Goal: Task Accomplishment & Management: Use online tool/utility

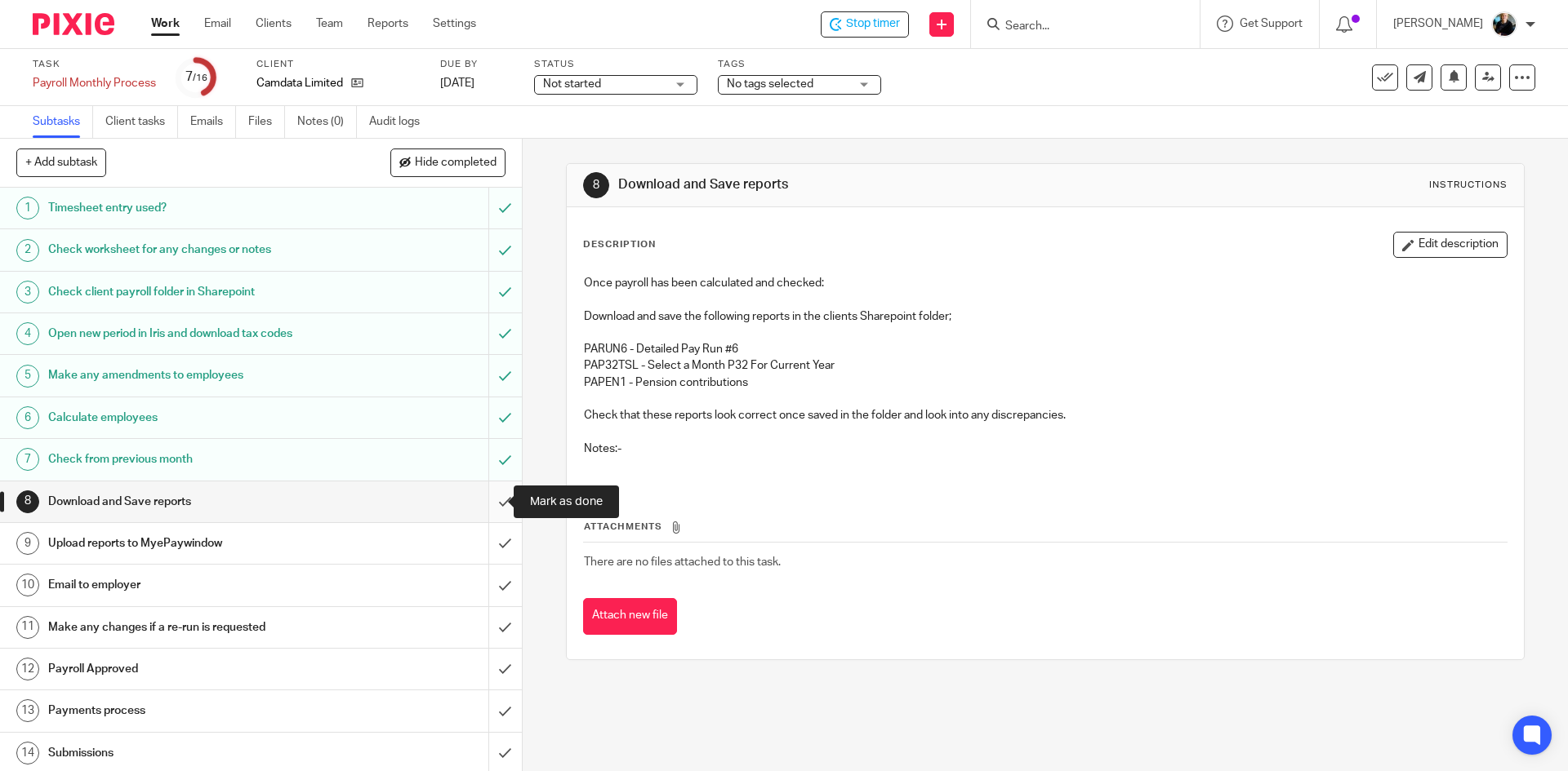
click at [482, 506] on input "submit" at bounding box center [261, 502] width 522 height 41
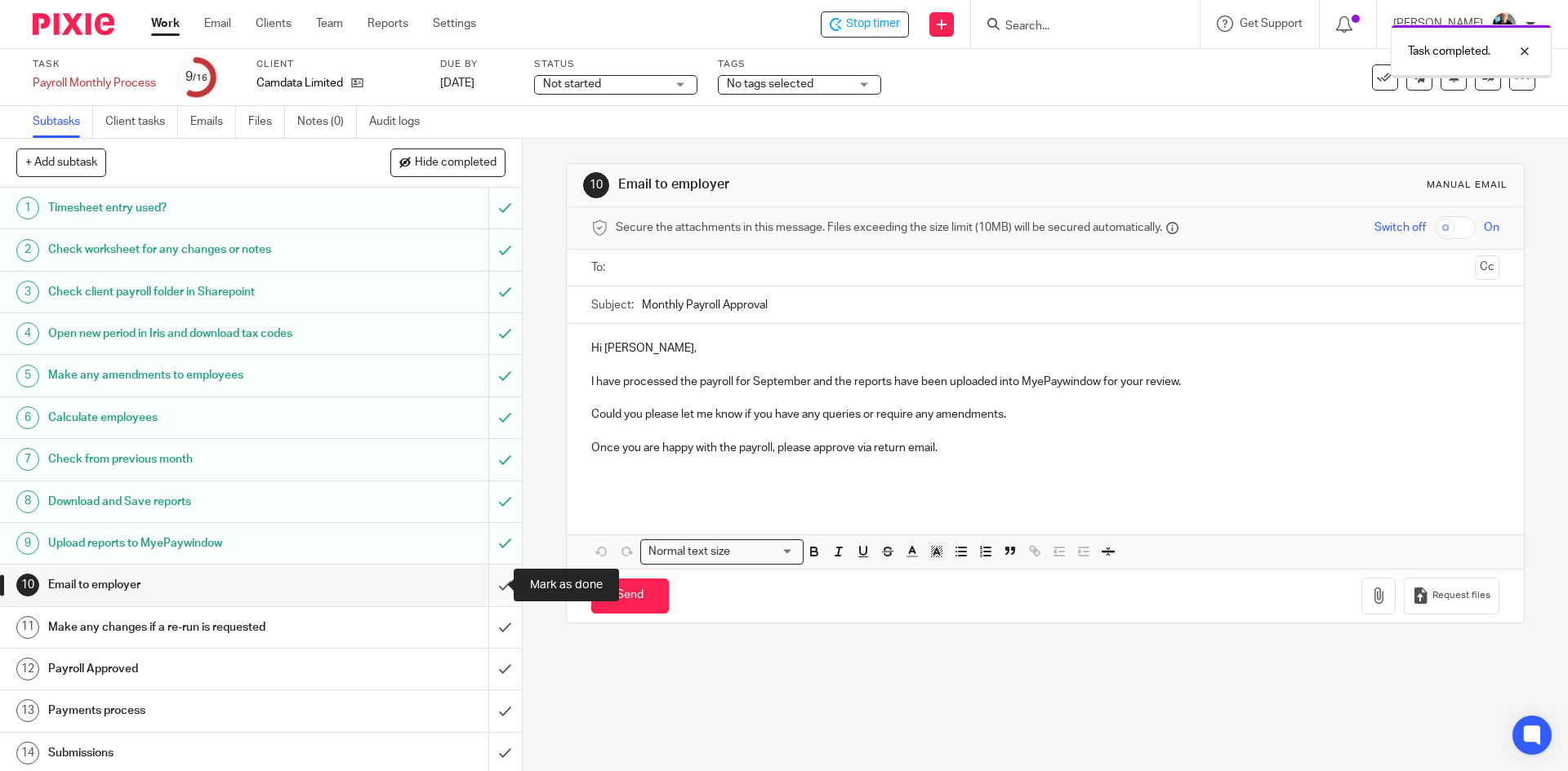
click at [484, 591] on input "submit" at bounding box center [261, 585] width 522 height 41
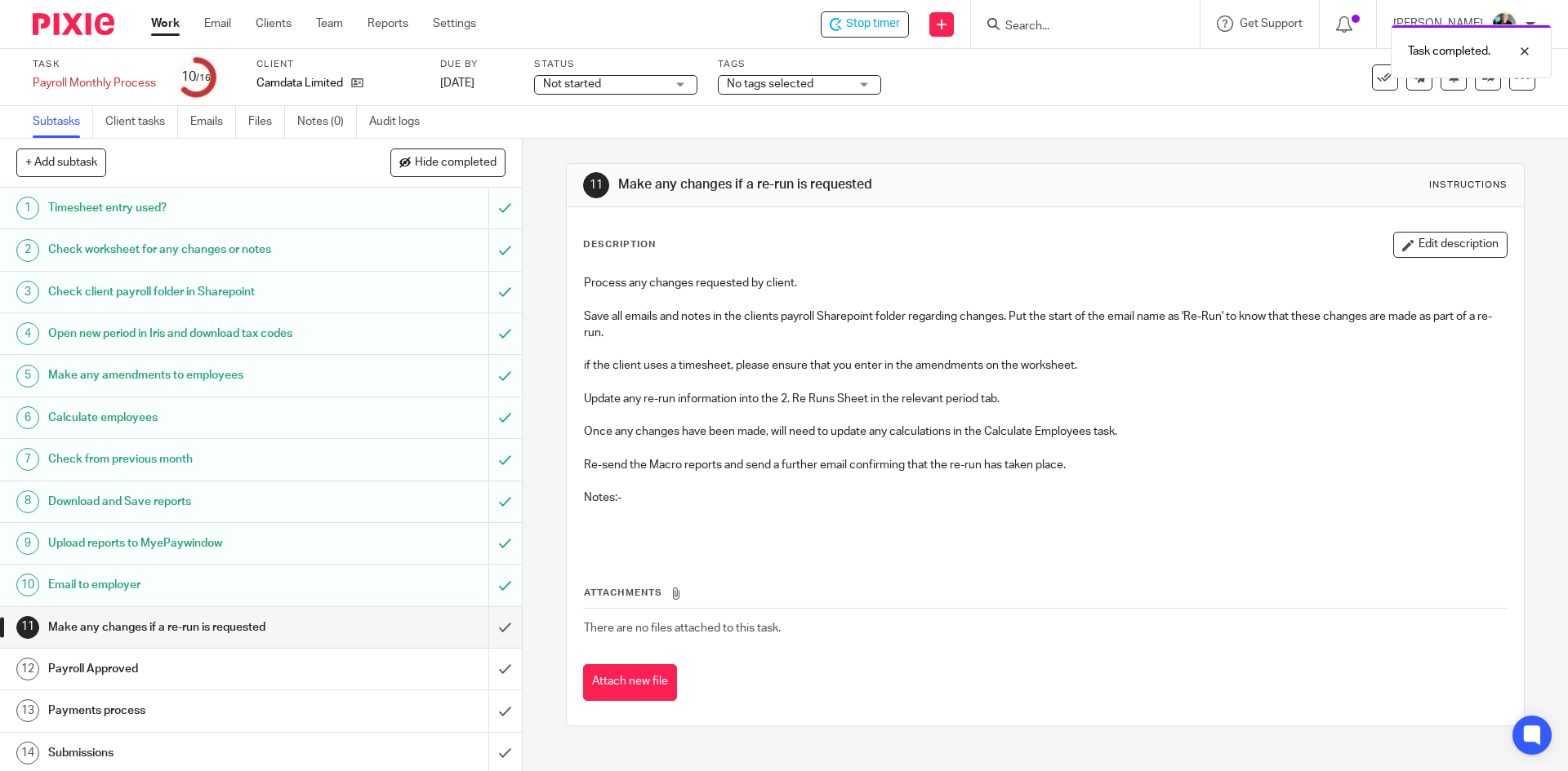
click at [829, 19] on div "Task completed." at bounding box center [1167, 47] width 768 height 62
click at [876, 19] on span "Stop timer" at bounding box center [873, 24] width 54 height 17
click at [1103, 31] on input "Search" at bounding box center [1077, 27] width 147 height 15
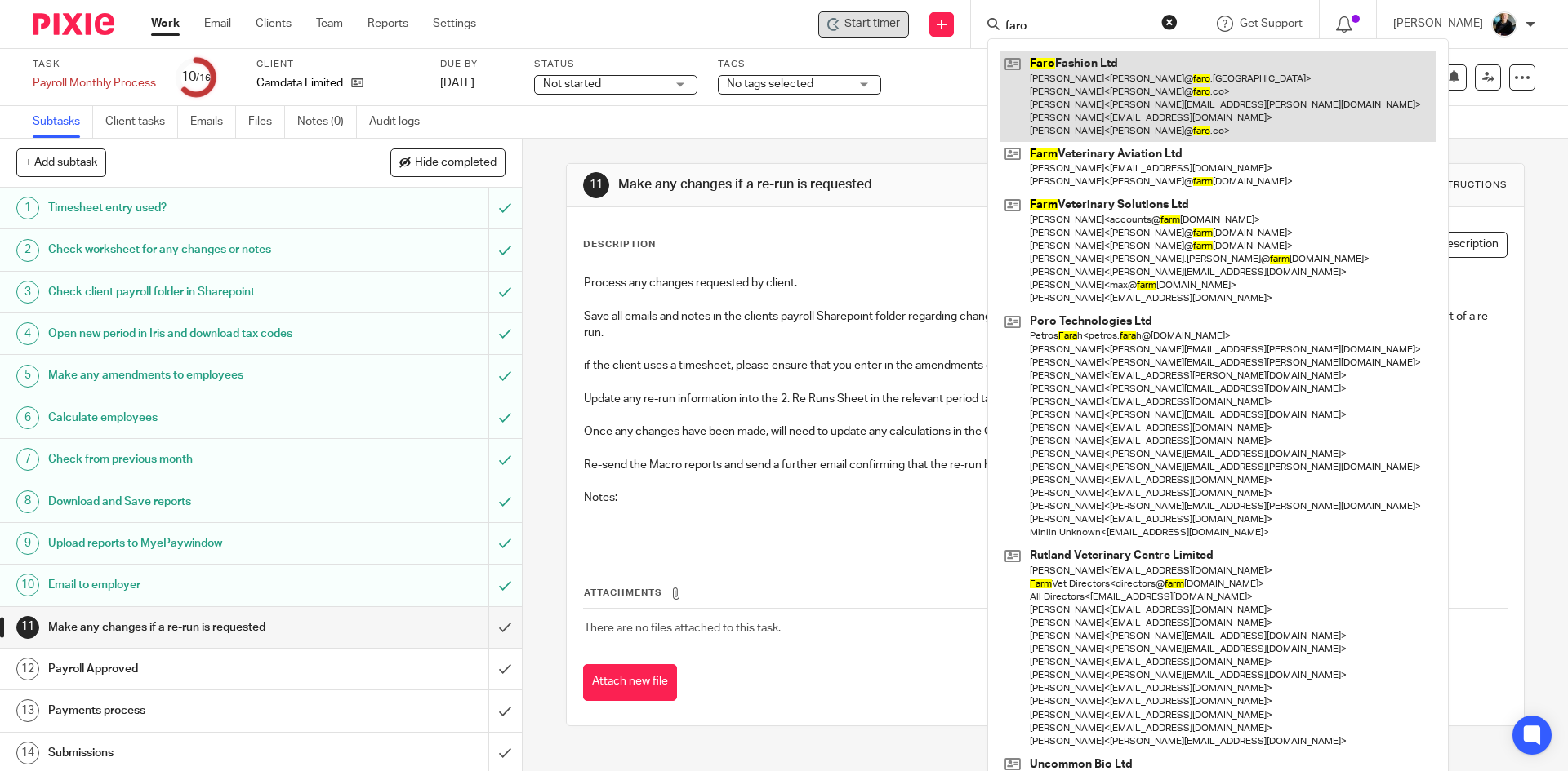
type input "faro"
click at [1084, 83] on link at bounding box center [1217, 96] width 435 height 91
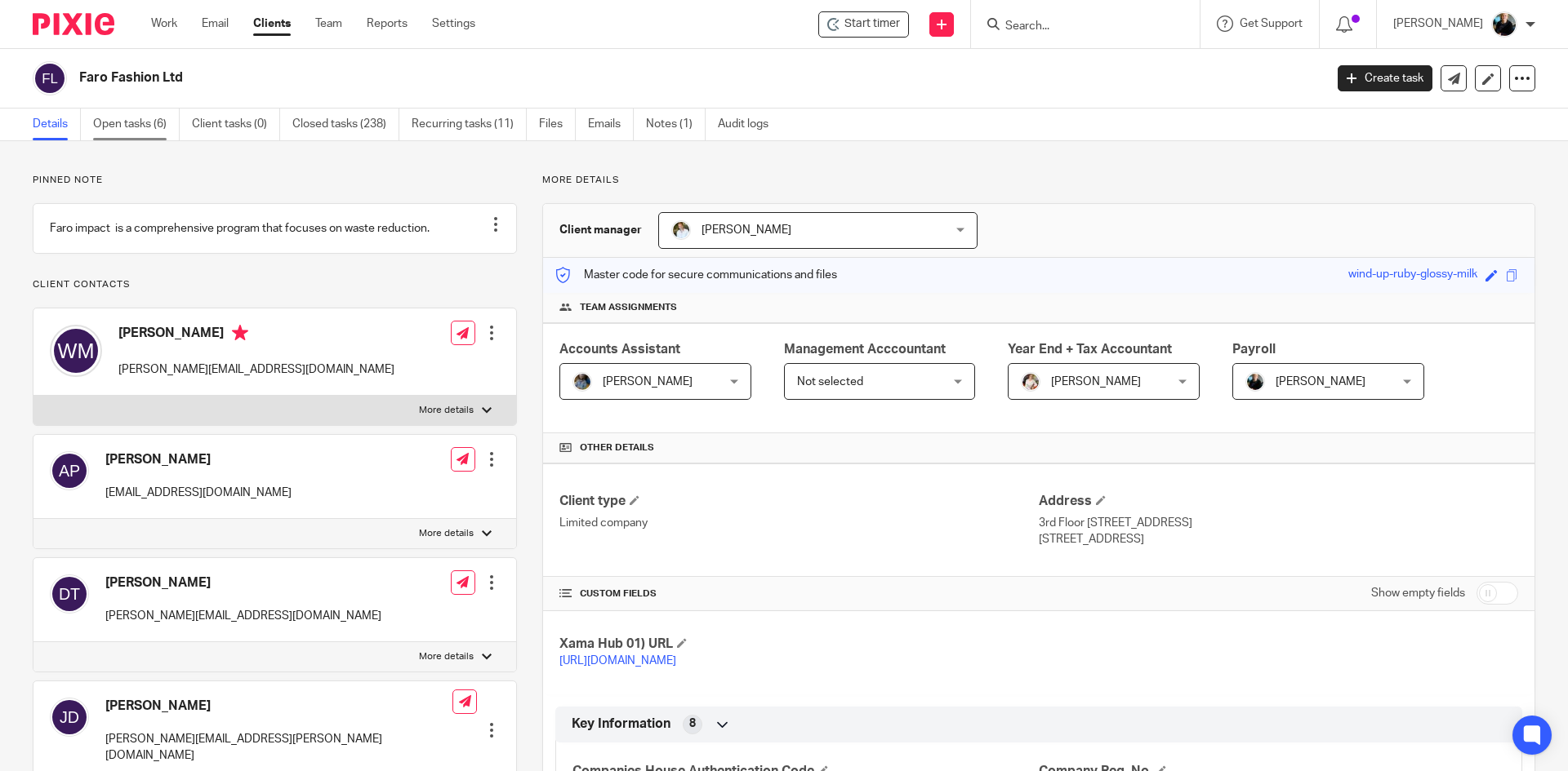
click at [133, 126] on link "Open tasks (6)" at bounding box center [135, 124] width 86 height 32
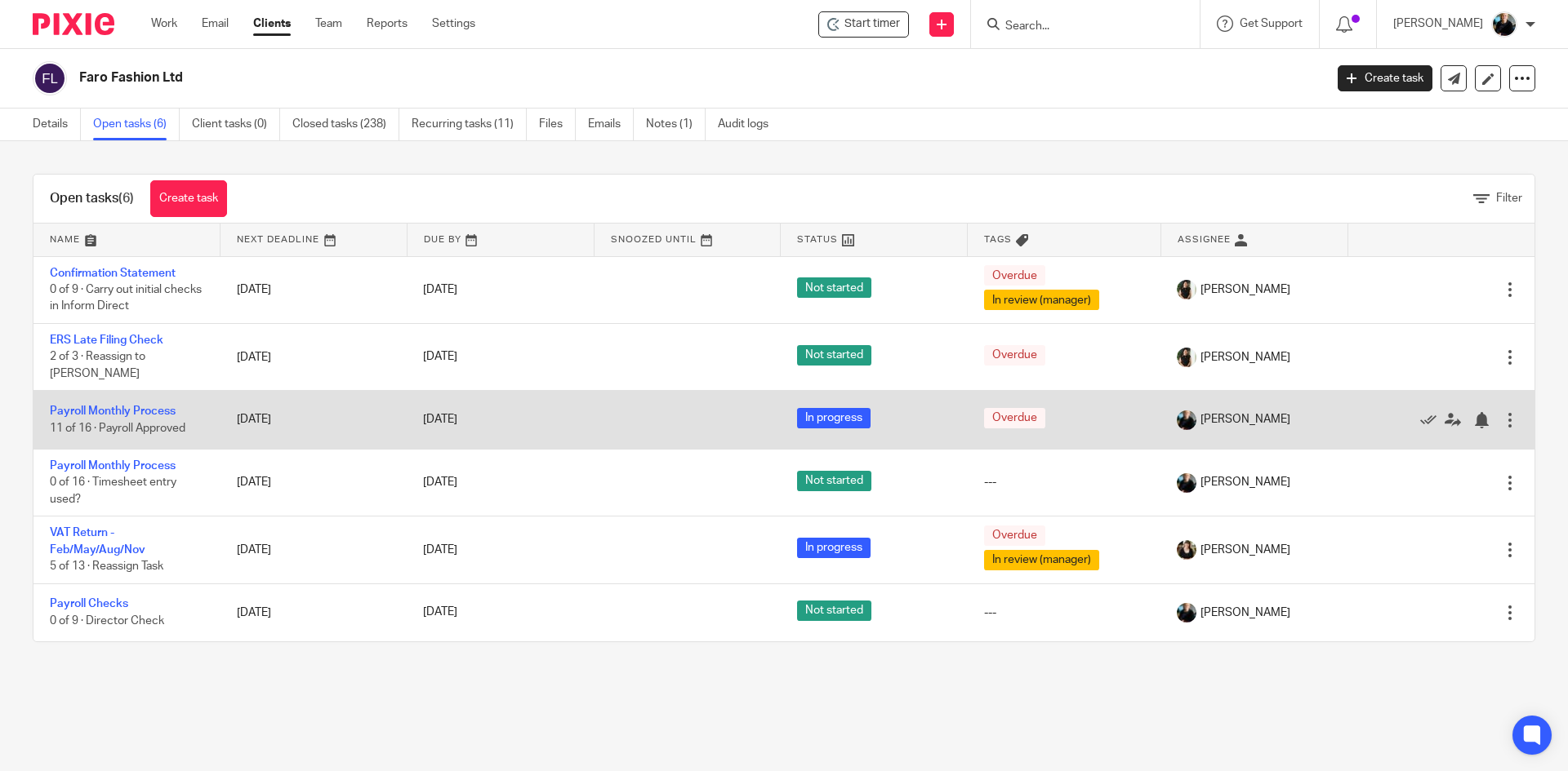
click at [113, 393] on td "Payroll Monthly Process 11 of 16 · Payroll Approved" at bounding box center [127, 420] width 187 height 58
click at [115, 406] on link "Payroll Monthly Process" at bounding box center [113, 411] width 126 height 11
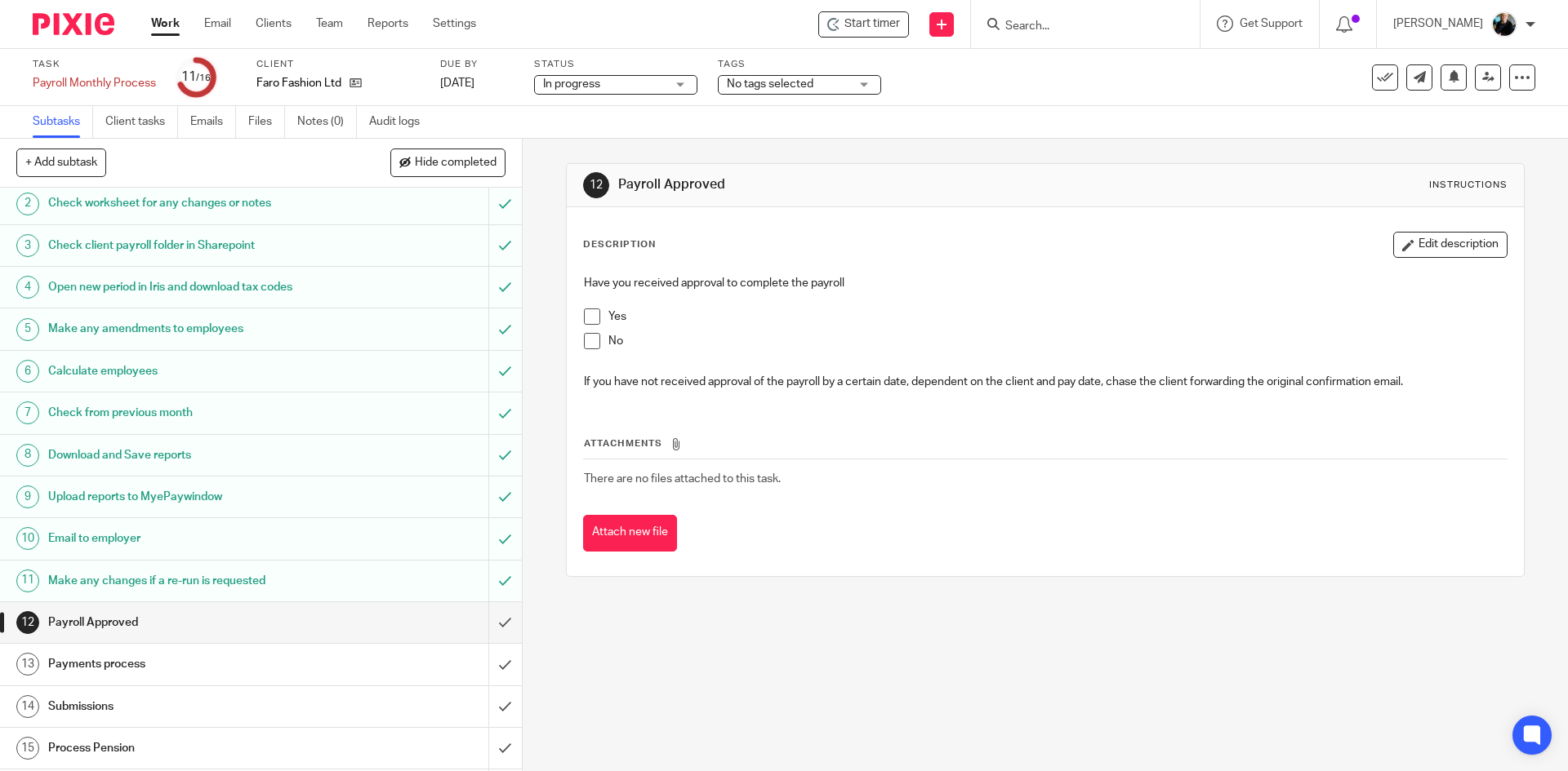
scroll to position [87, 0]
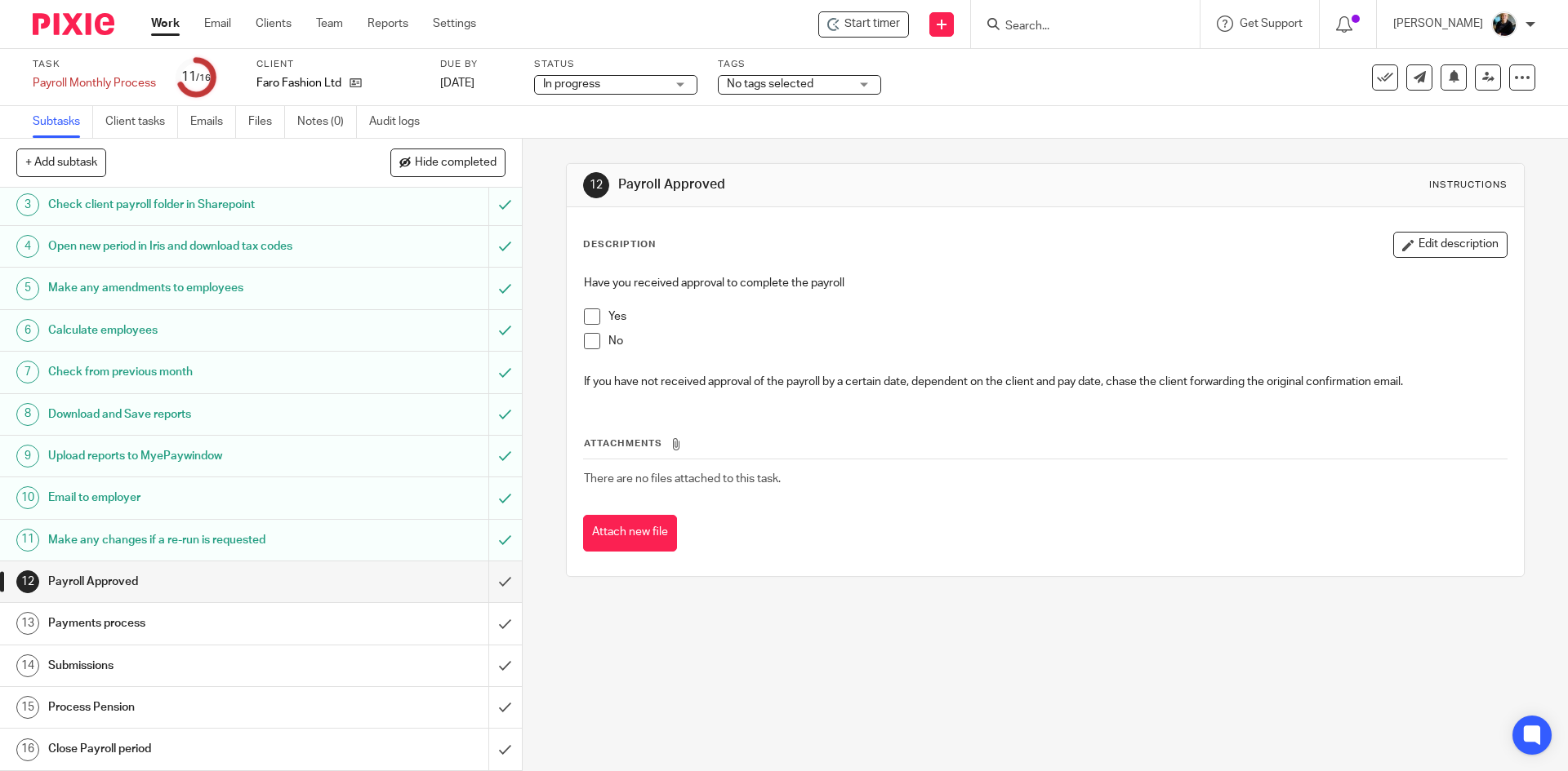
click at [592, 319] on span at bounding box center [593, 317] width 17 height 17
drag, startPoint x: 585, startPoint y: 753, endPoint x: 578, endPoint y: 747, distance: 9.2
click at [578, 747] on div "12 Payroll Approved Instructions Description Edit description Have you received…" at bounding box center [1045, 455] width 1045 height 632
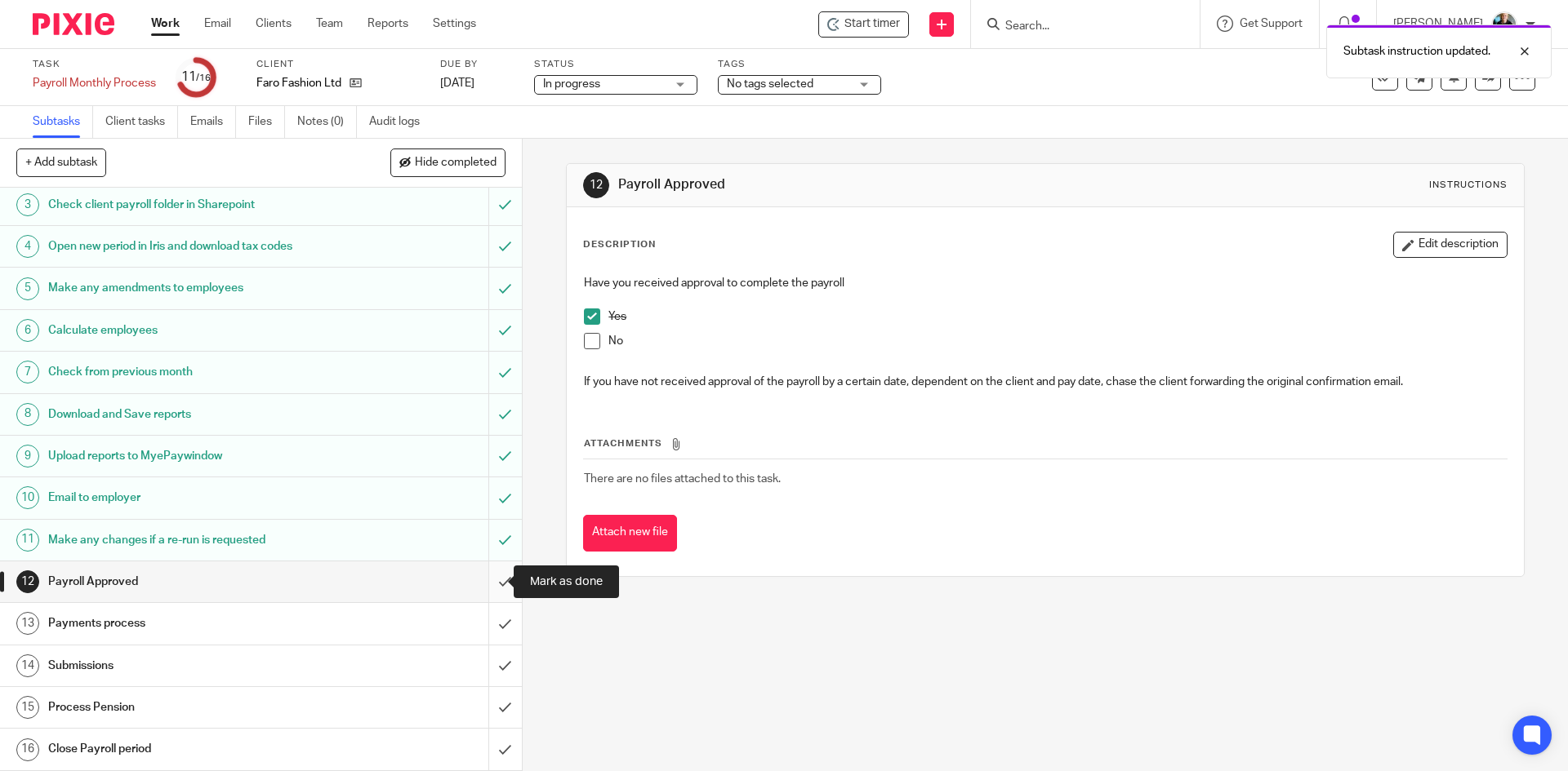
click at [489, 585] on input "submit" at bounding box center [261, 582] width 522 height 41
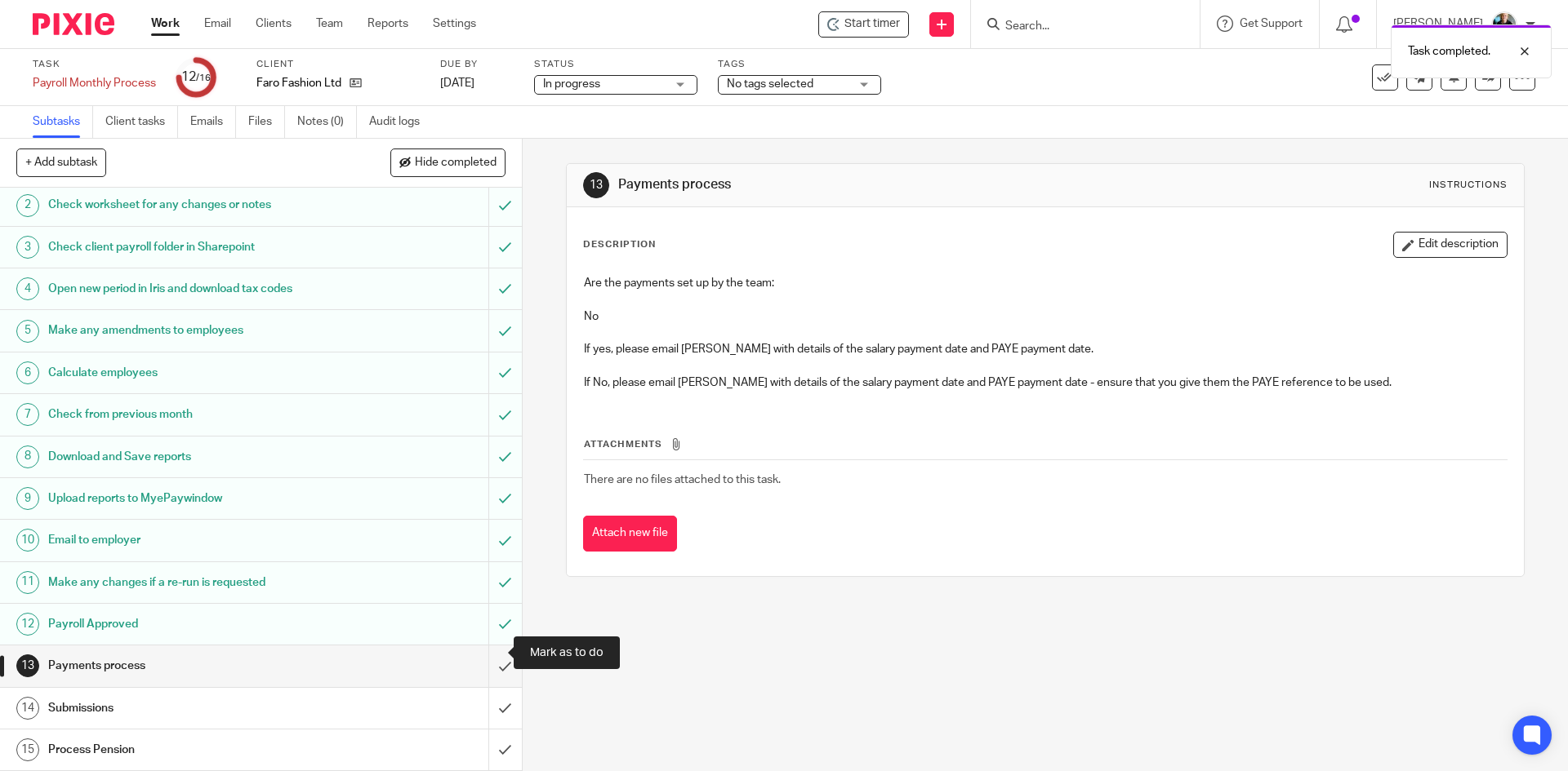
scroll to position [87, 0]
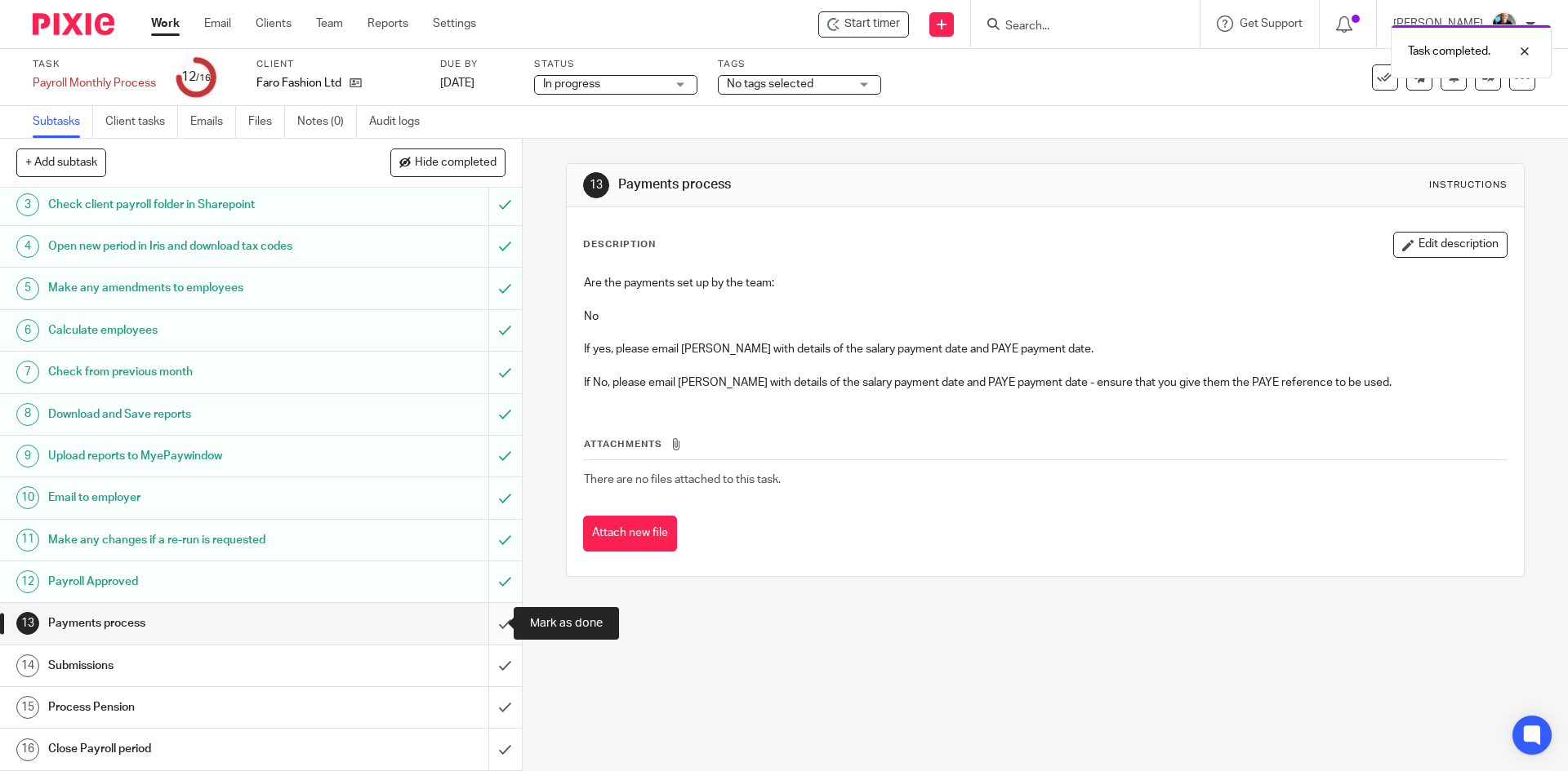
click at [481, 624] on input "submit" at bounding box center [261, 624] width 522 height 41
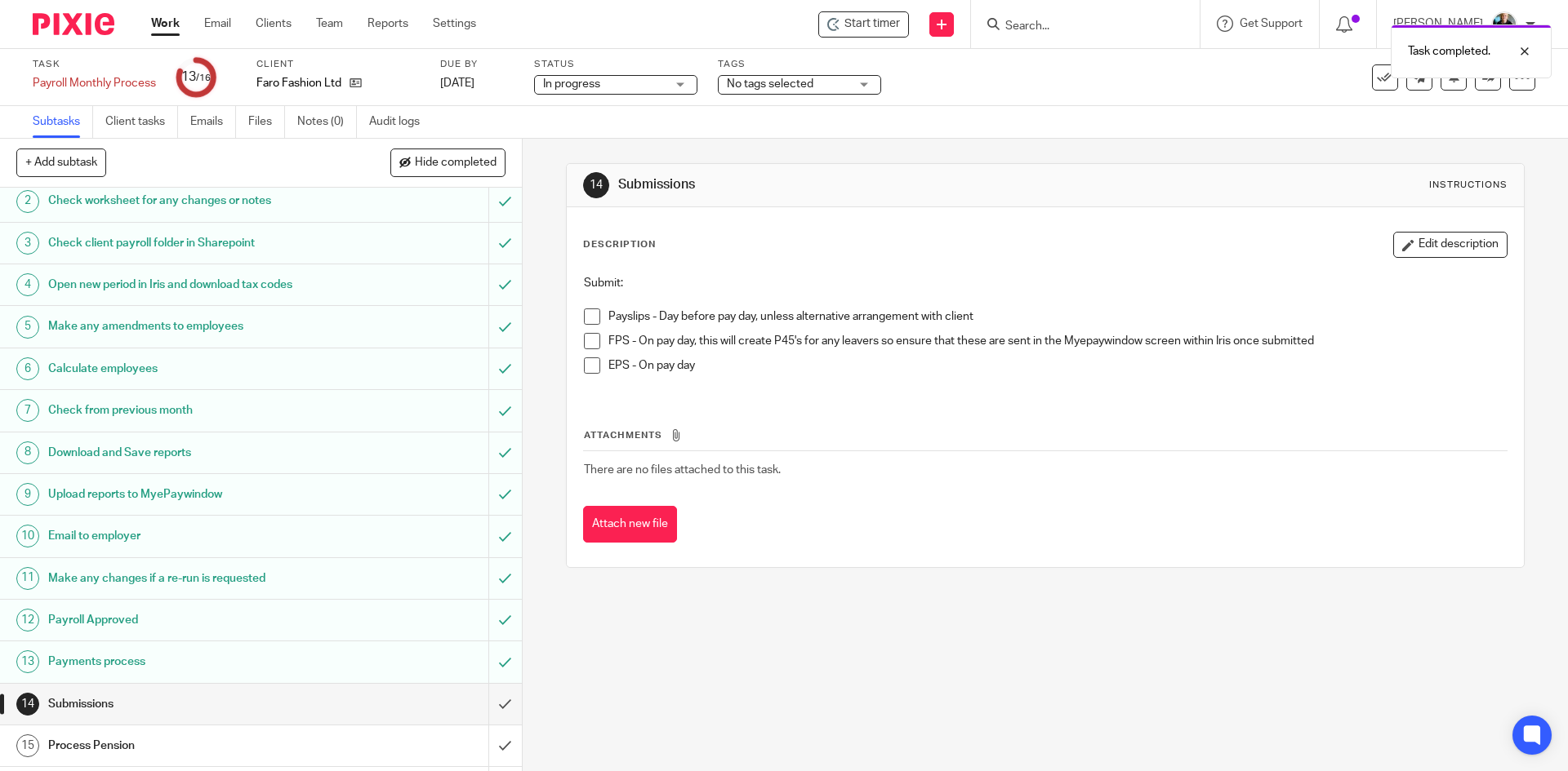
scroll to position [87, 0]
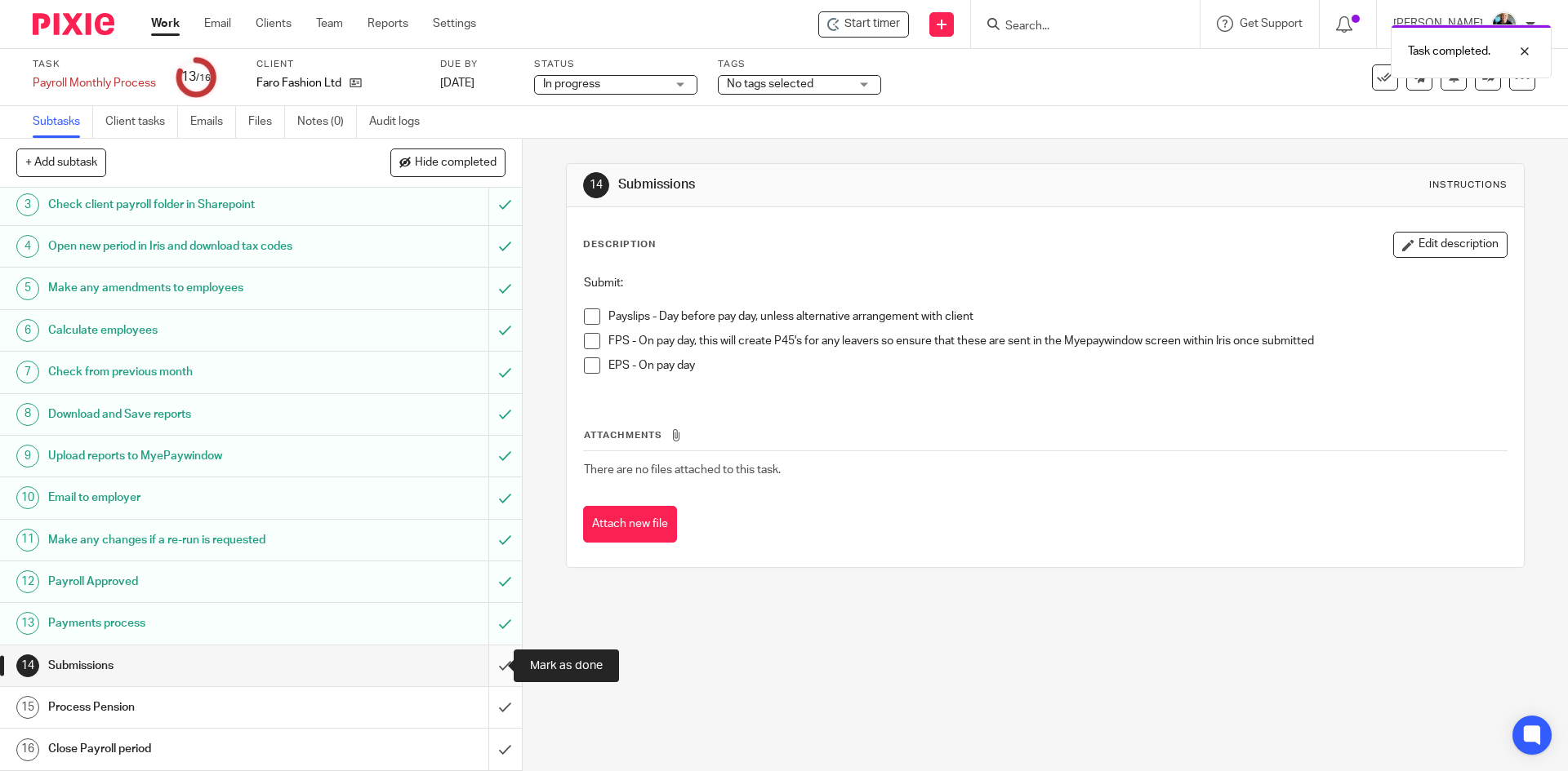
click at [491, 663] on input "submit" at bounding box center [261, 666] width 522 height 41
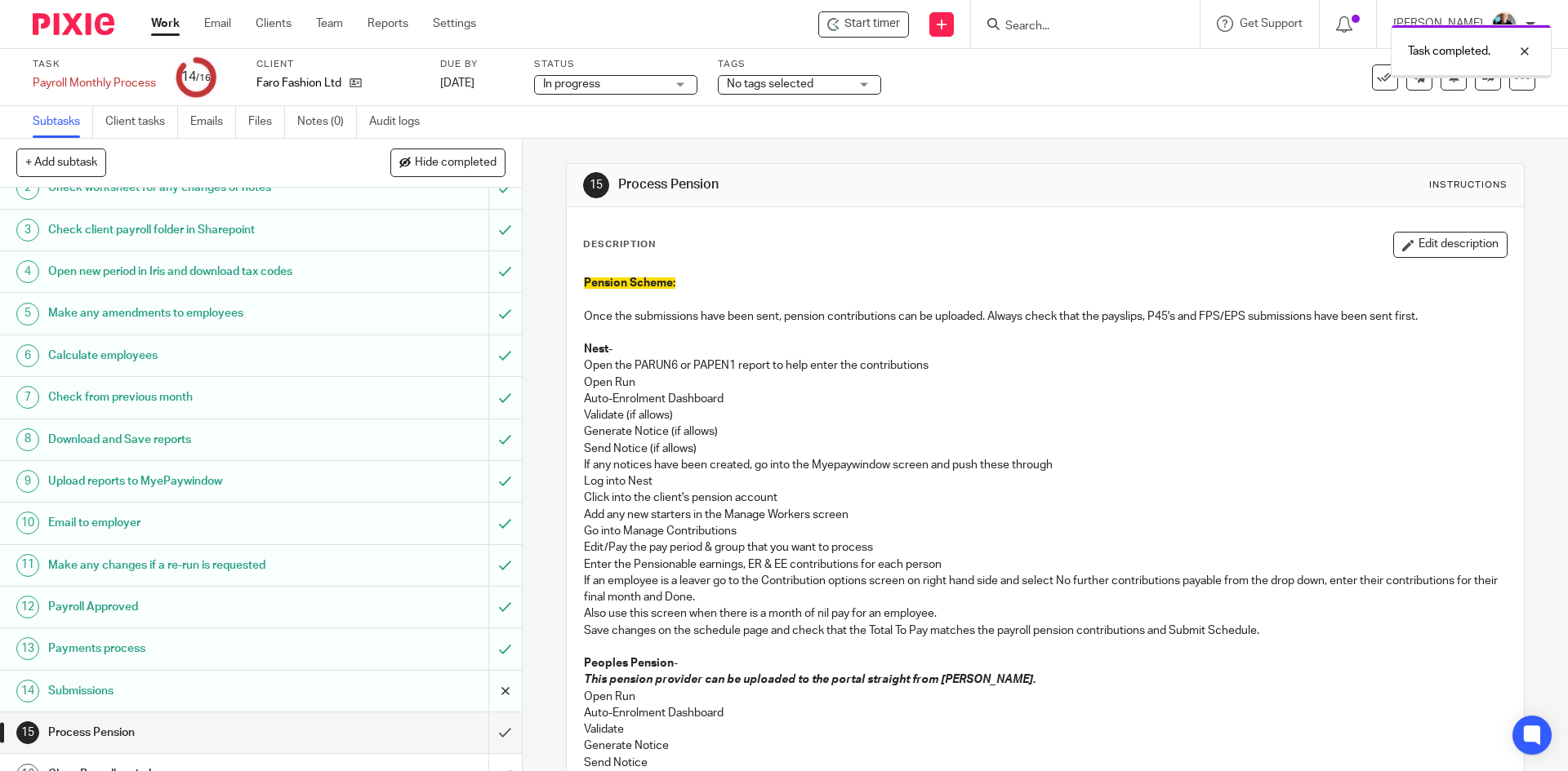
scroll to position [87, 0]
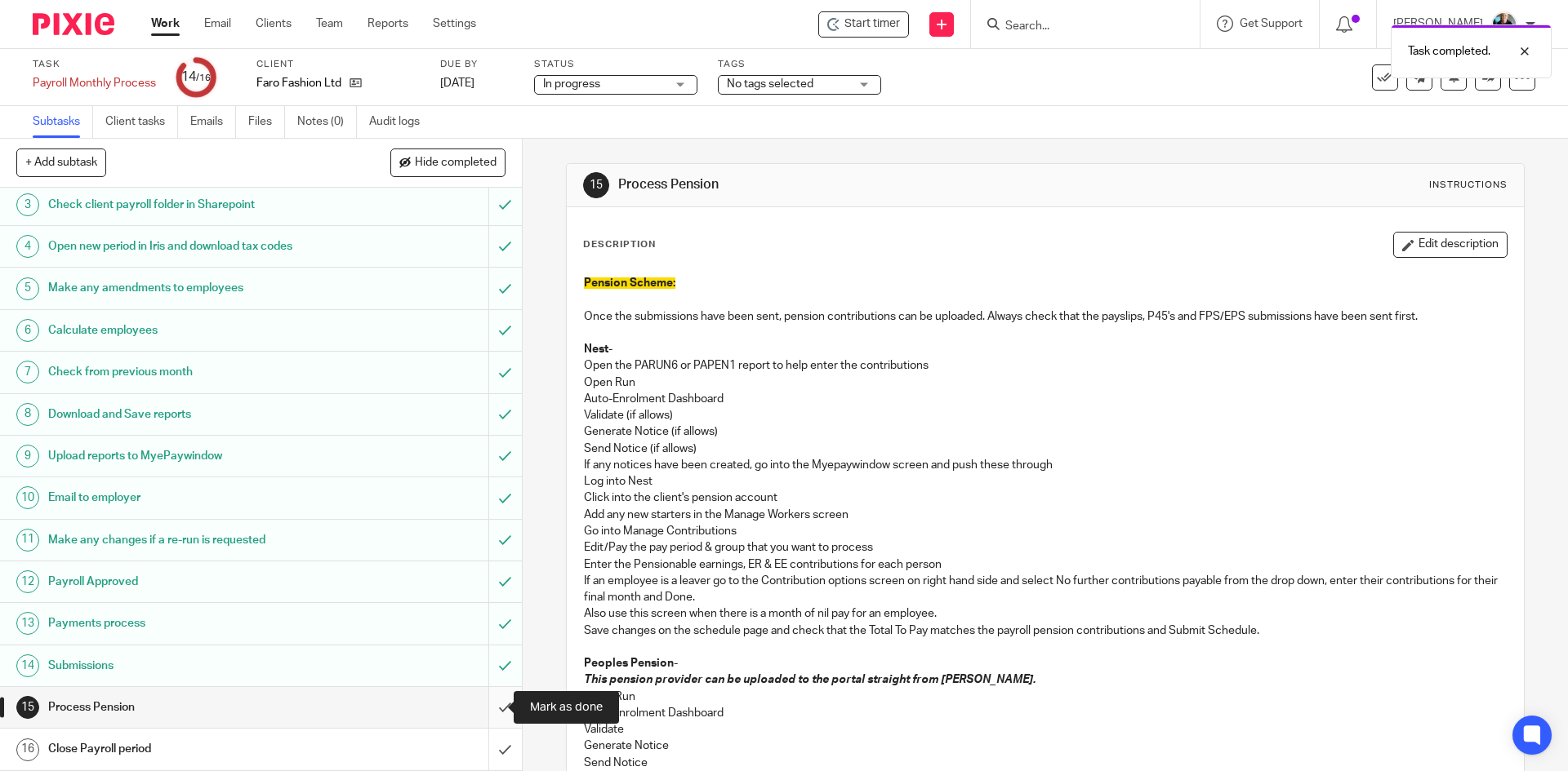
click at [487, 709] on input "submit" at bounding box center [261, 708] width 522 height 41
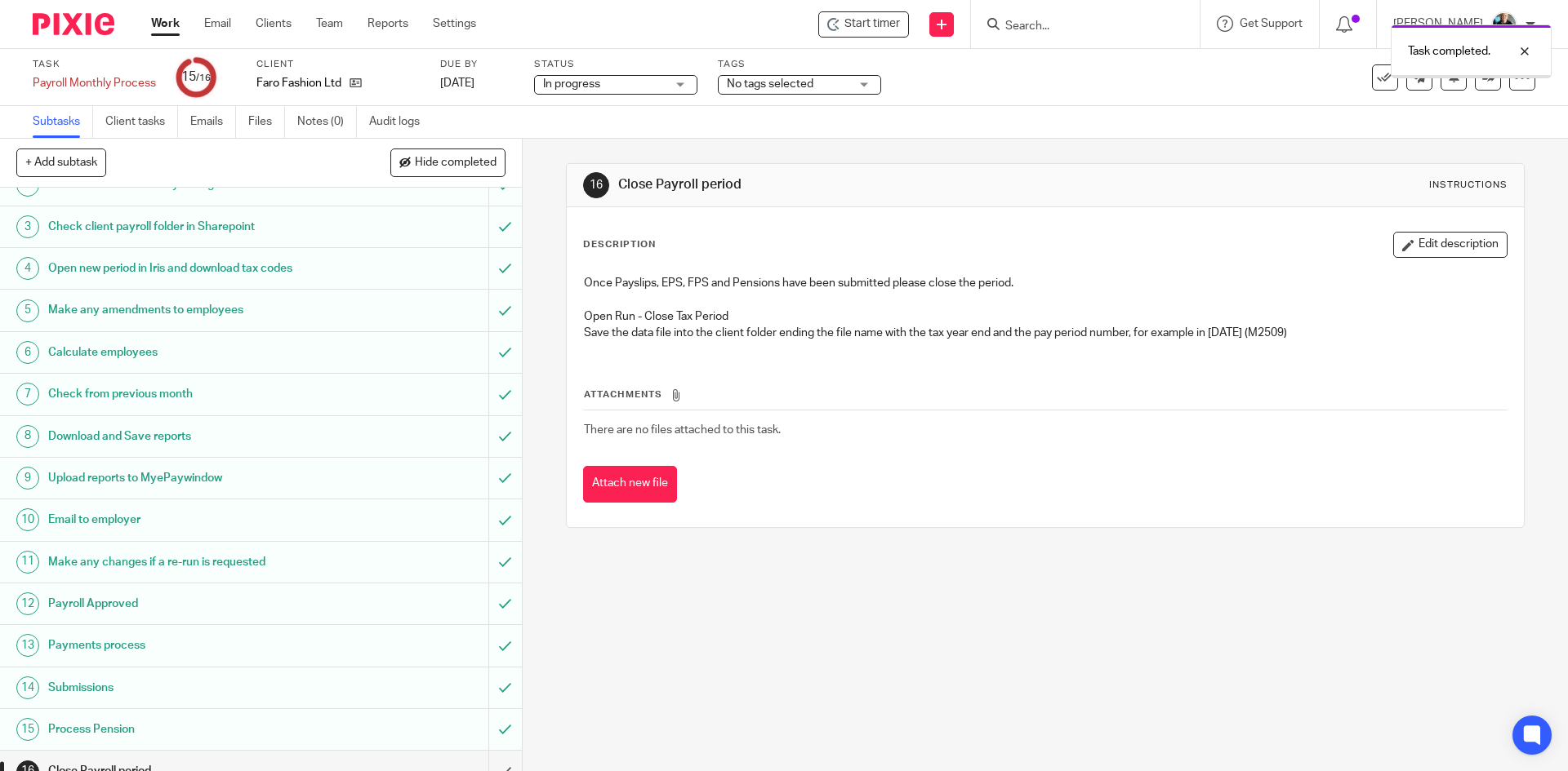
scroll to position [87, 0]
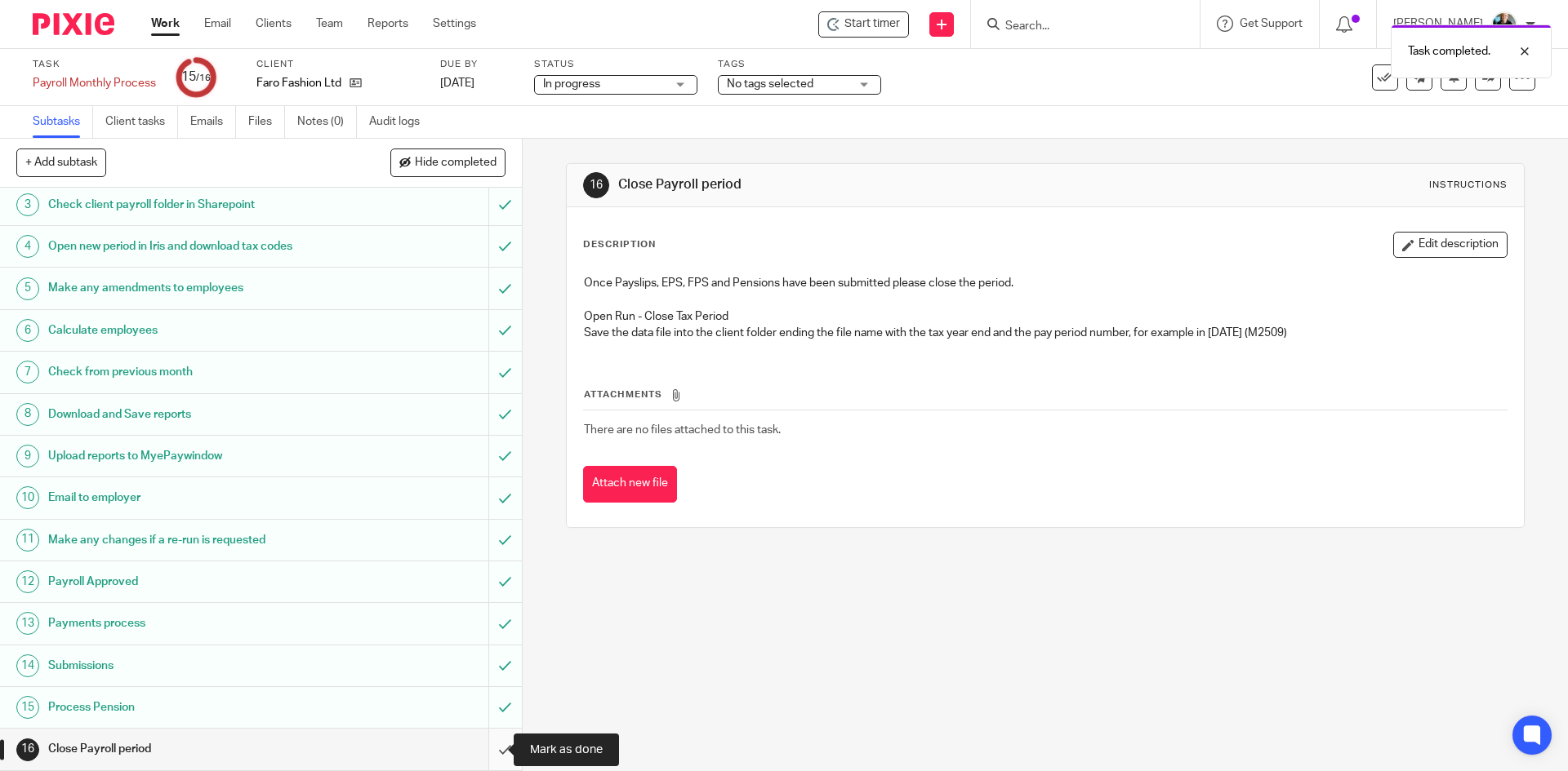
click at [490, 755] on input "submit" at bounding box center [261, 749] width 522 height 41
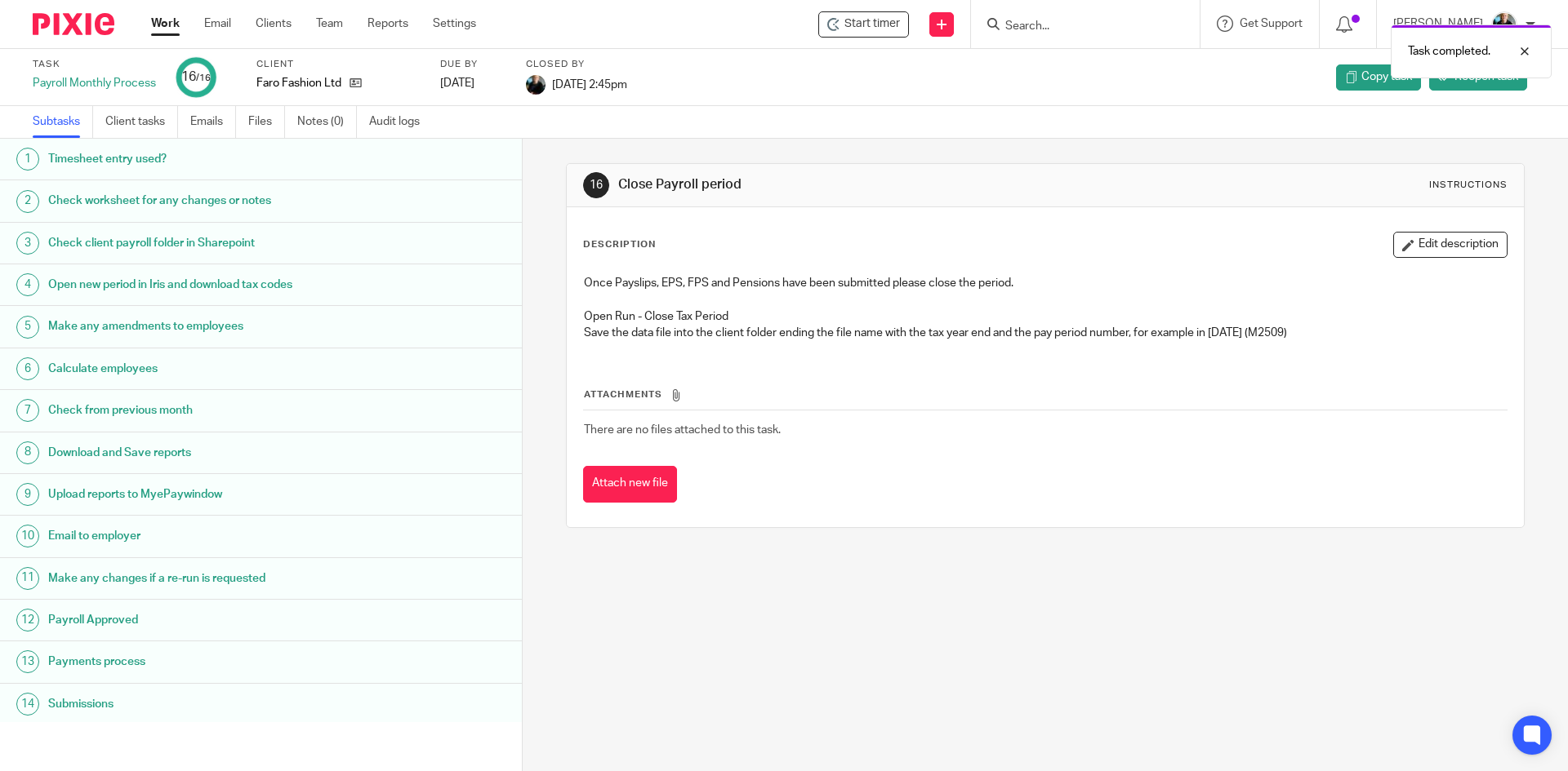
click at [1083, 32] on div "Task completed." at bounding box center [1167, 47] width 768 height 62
click at [1052, 15] on form at bounding box center [1090, 24] width 174 height 20
click at [1051, 24] on div "Task completed." at bounding box center [1167, 47] width 768 height 62
click at [1052, 25] on div "Task completed." at bounding box center [1167, 47] width 768 height 62
click at [1053, 25] on div "Task completed." at bounding box center [1167, 47] width 768 height 62
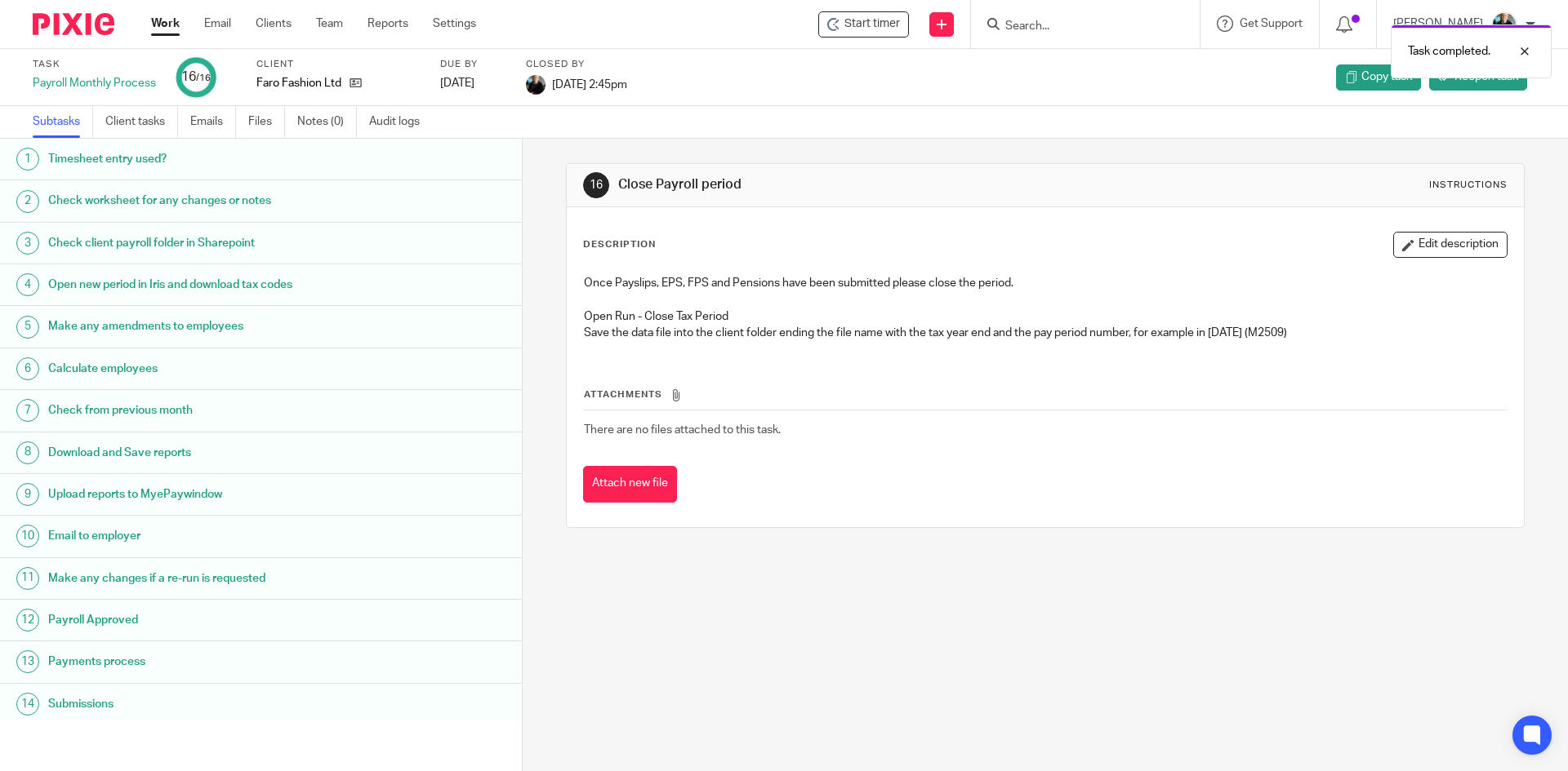
click at [1055, 32] on div "Task completed." at bounding box center [1167, 47] width 768 height 62
click at [1523, 51] on div at bounding box center [1512, 51] width 45 height 19
click at [1033, 33] on form at bounding box center [1090, 24] width 174 height 20
click at [1069, 27] on input "Search" at bounding box center [1077, 27] width 147 height 15
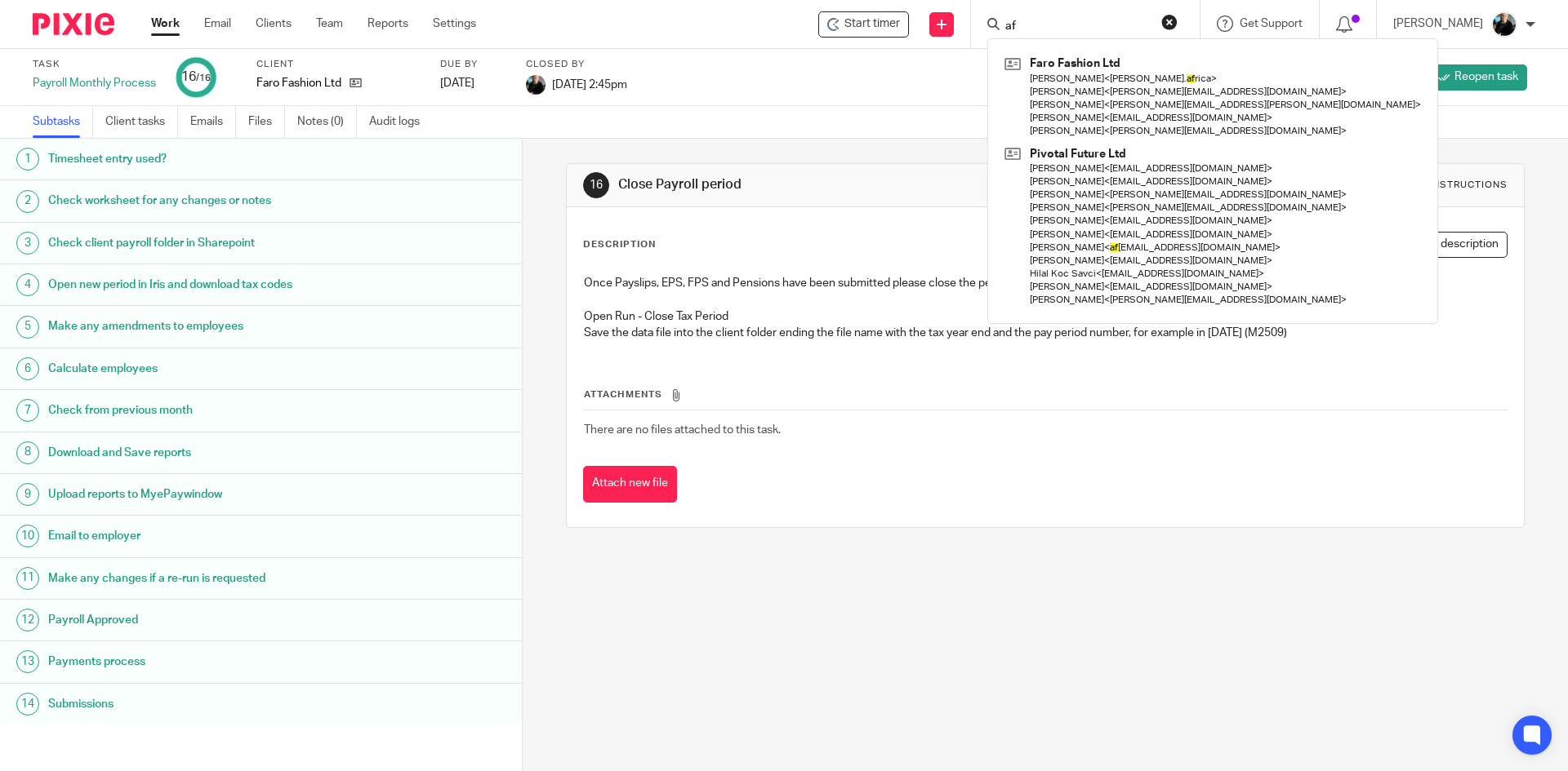
type input "a"
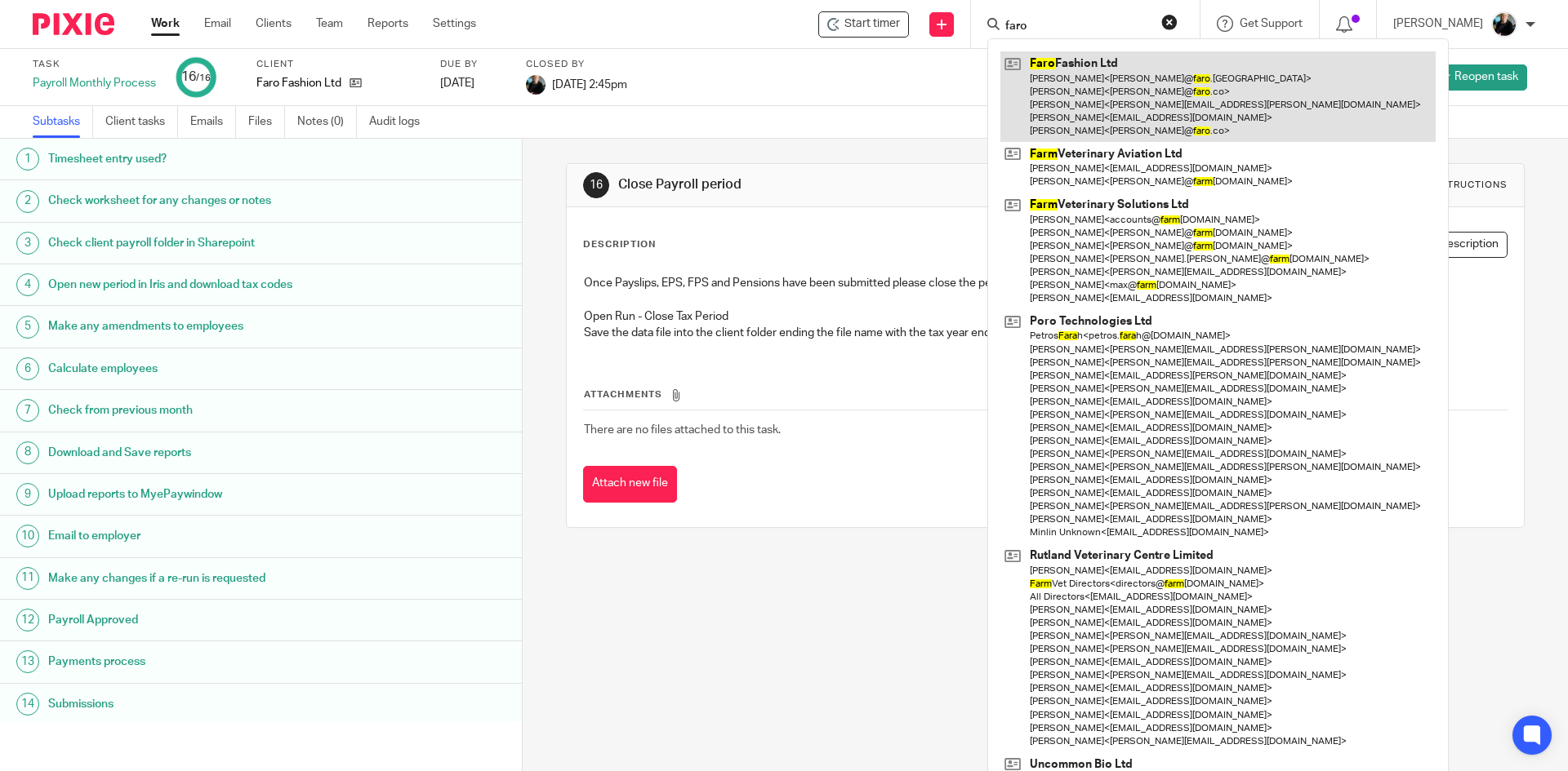
type input "faro"
click at [1194, 78] on link at bounding box center [1217, 96] width 435 height 91
click at [1194, 79] on link at bounding box center [1217, 96] width 435 height 91
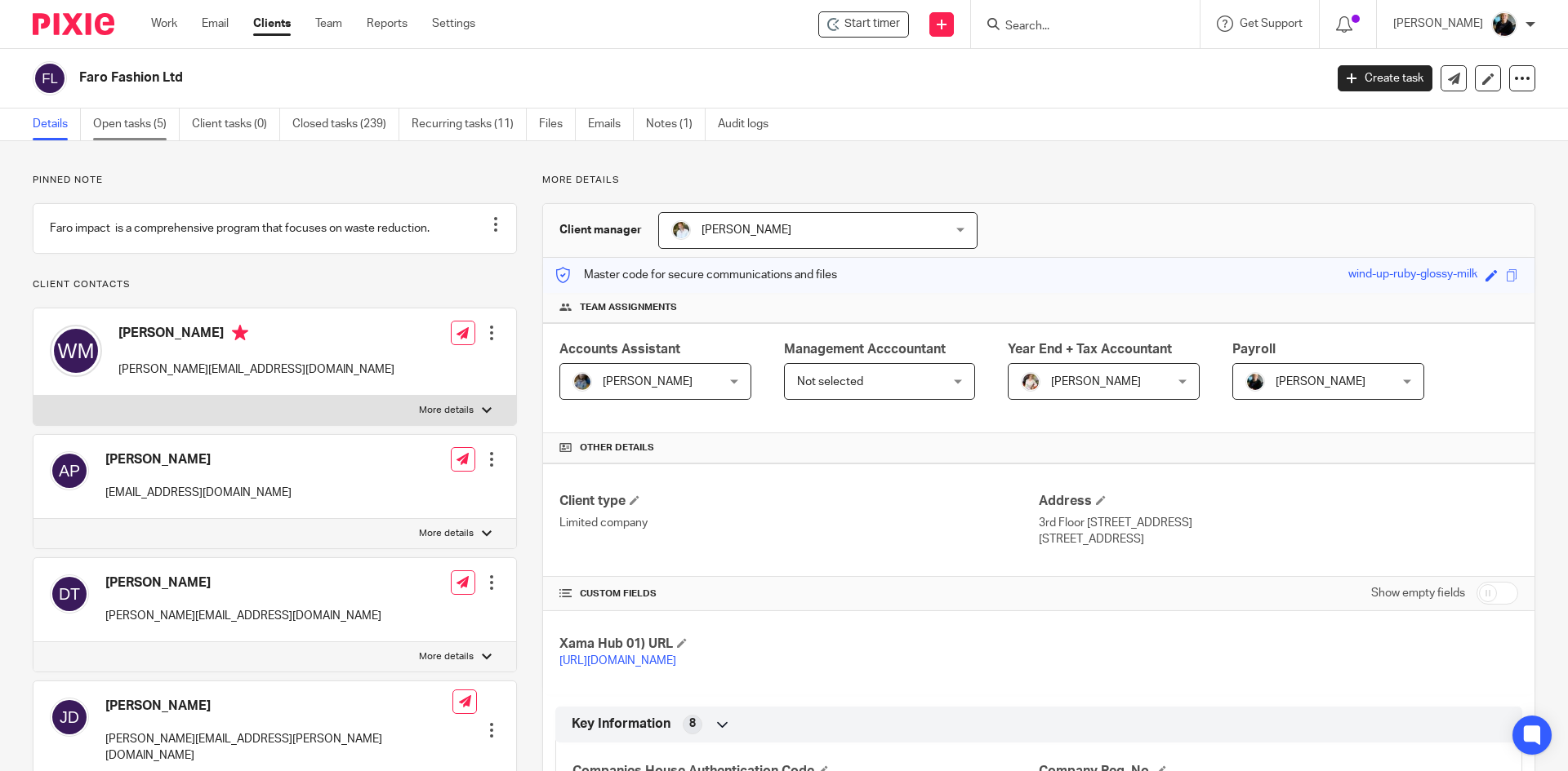
click at [147, 117] on link "Open tasks (5)" at bounding box center [135, 124] width 86 height 32
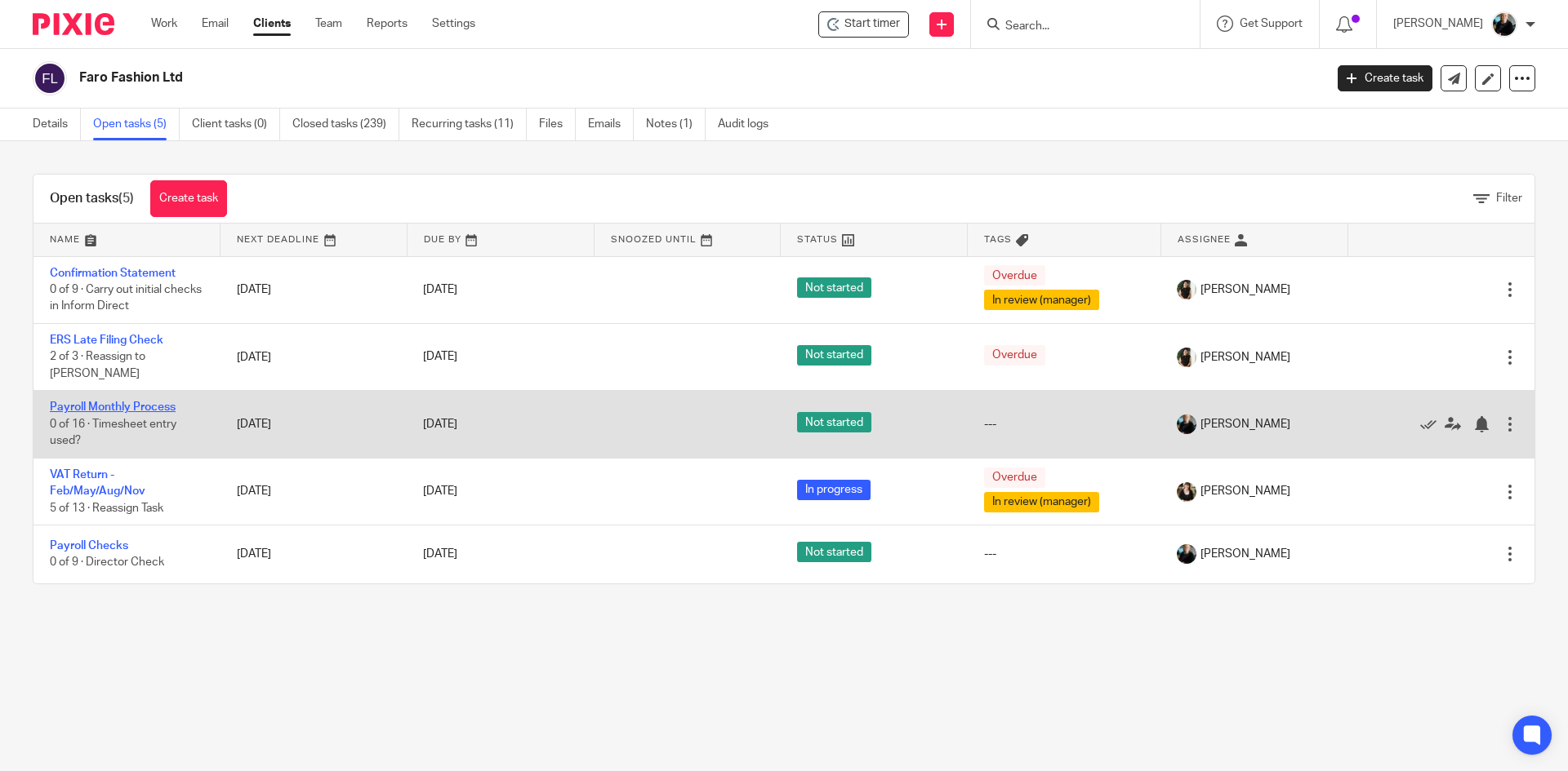
click at [113, 401] on link "Payroll Monthly Process" at bounding box center [113, 407] width 126 height 11
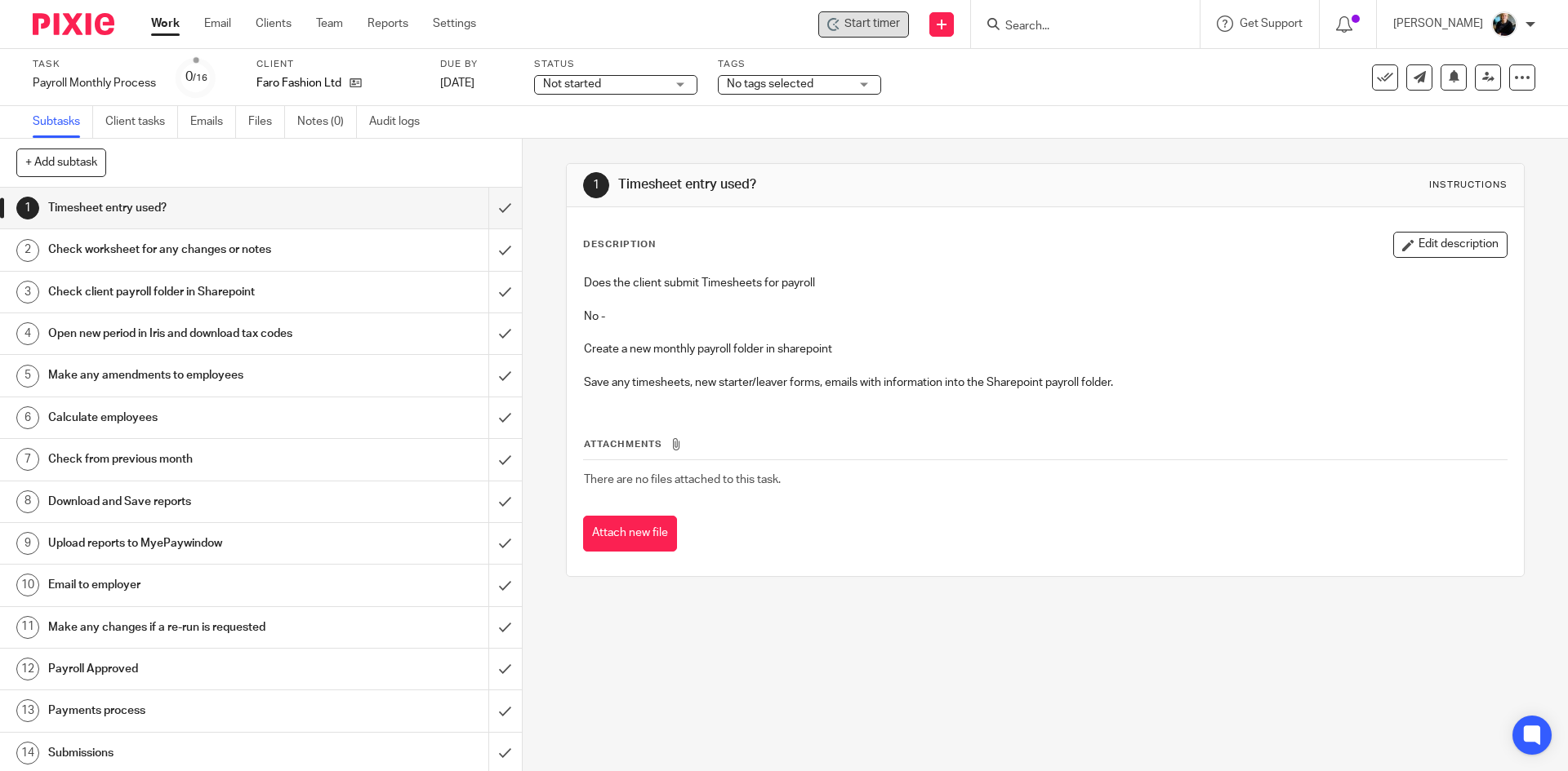
click at [886, 19] on span "Start timer" at bounding box center [873, 24] width 56 height 17
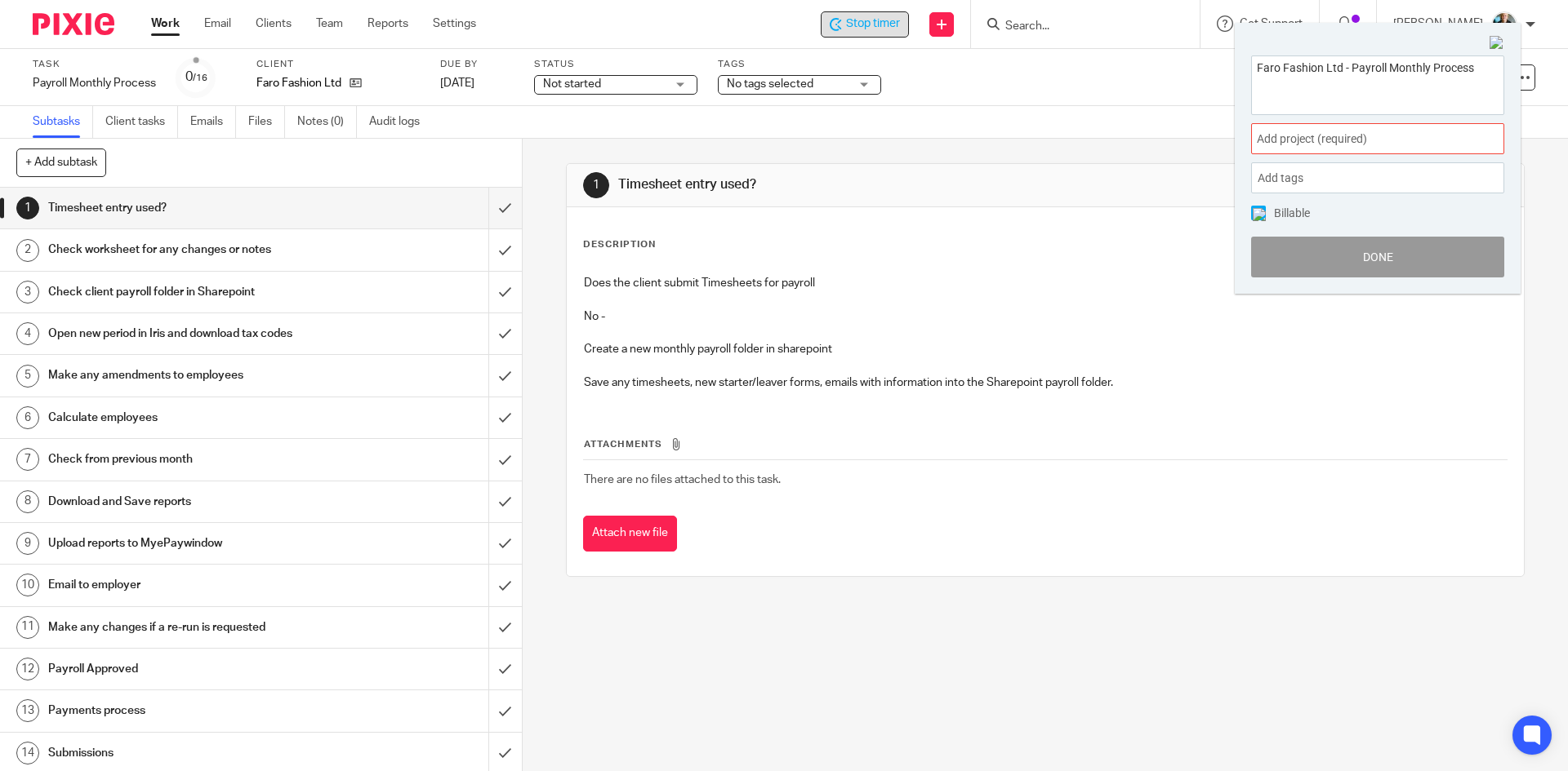
click at [1399, 144] on span "Add project (required) :" at bounding box center [1359, 139] width 206 height 17
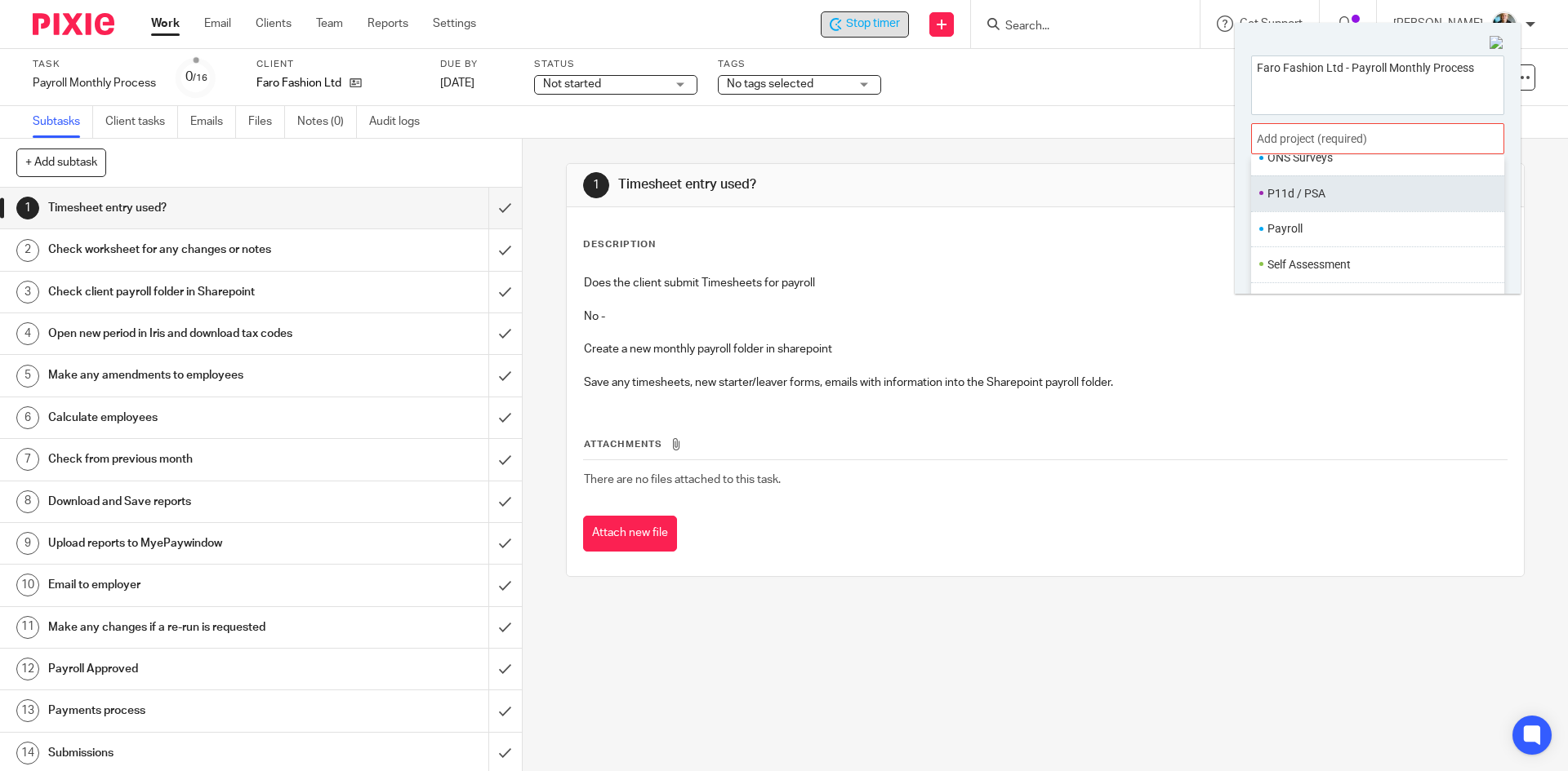
scroll to position [612, 0]
click at [1286, 222] on li "Payroll" at bounding box center [1374, 215] width 213 height 17
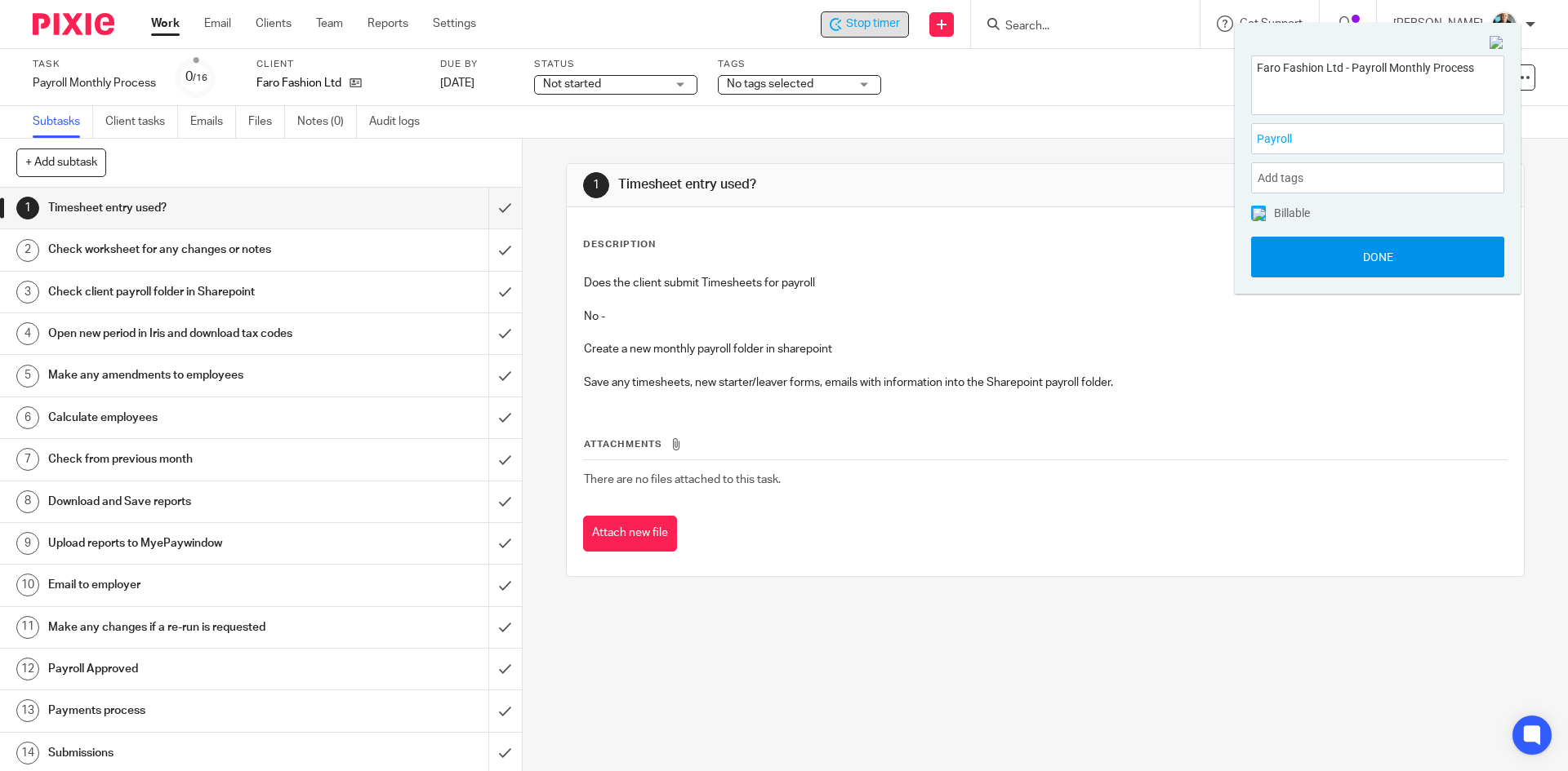
click at [1351, 260] on button "Done" at bounding box center [1377, 257] width 253 height 41
